Goal: Information Seeking & Learning: Learn about a topic

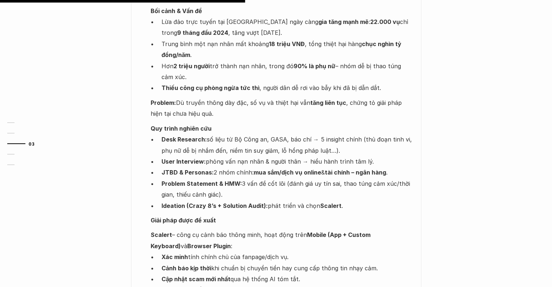
scroll to position [545, 0]
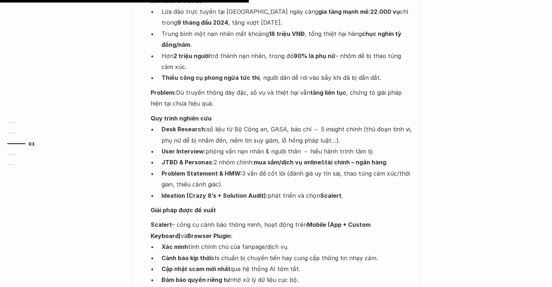
click at [168, 192] on strong "Ideation (Crazy 8’s + Solution Audit):" at bounding box center [215, 195] width 106 height 7
copy strong "Ideation"
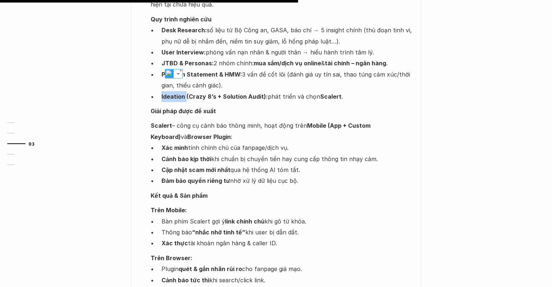
scroll to position [654, 0]
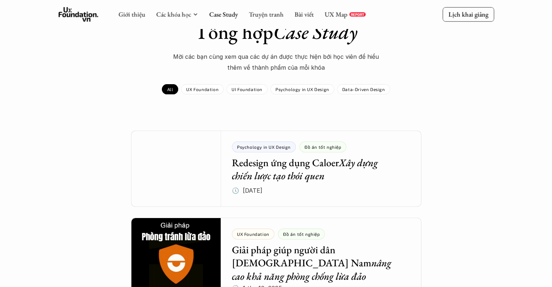
scroll to position [145, 0]
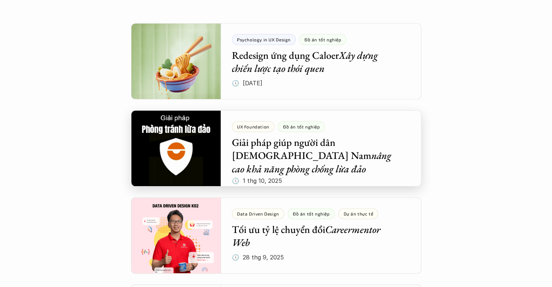
click at [263, 152] on div at bounding box center [276, 148] width 290 height 76
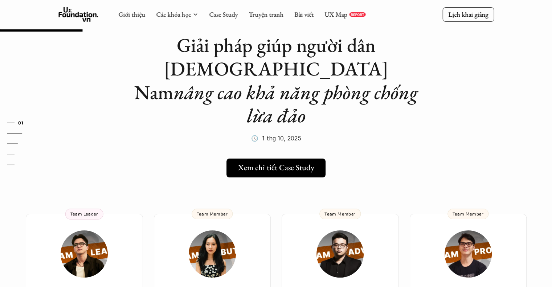
scroll to position [36, 0]
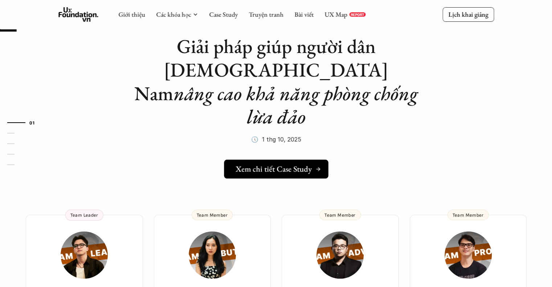
click at [292, 160] on link "Xem chi tiết Case Study" at bounding box center [276, 169] width 104 height 19
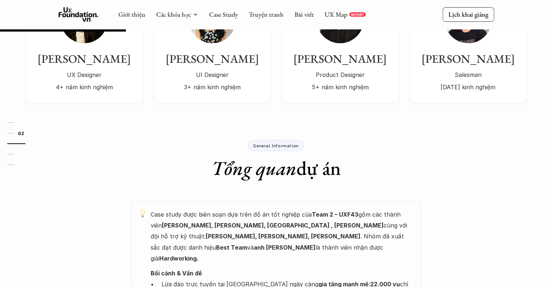
scroll to position [145, 0]
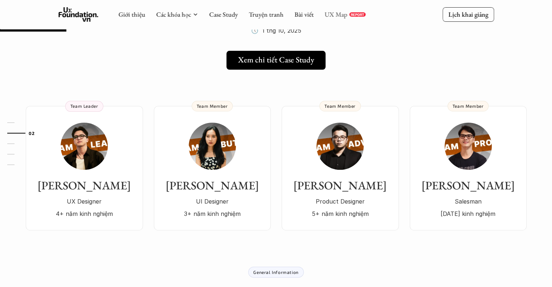
click at [338, 14] on link "UX Map" at bounding box center [336, 14] width 23 height 8
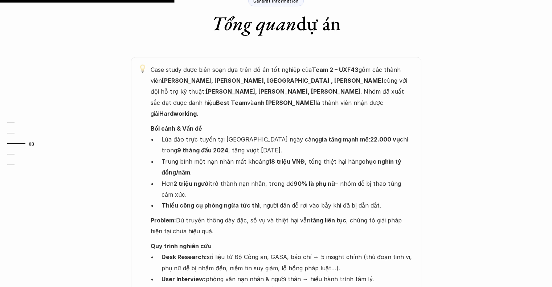
scroll to position [436, 0]
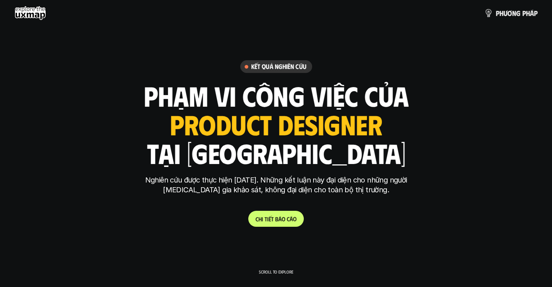
click at [281, 223] on link "C h i t i ế t b á o c á o" at bounding box center [276, 219] width 56 height 16
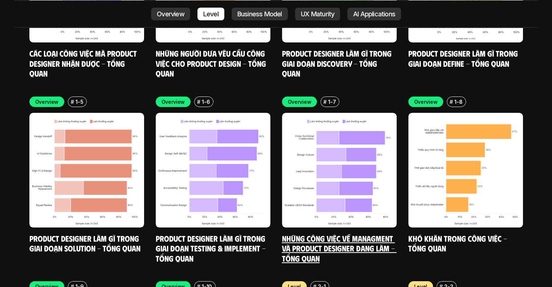
scroll to position [2680, 0]
